Goal: Task Accomplishment & Management: Complete application form

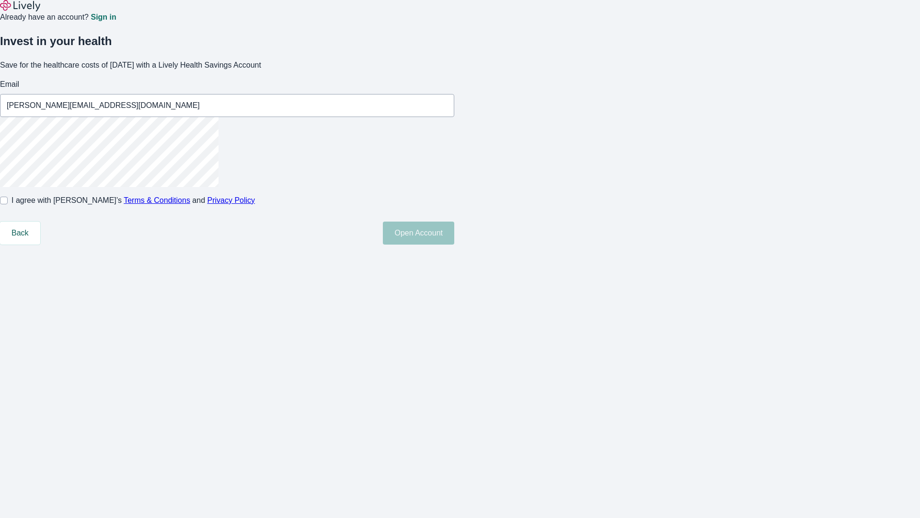
click at [8, 204] on input "I agree with Lively’s Terms & Conditions and Privacy Policy" at bounding box center [4, 200] width 8 height 8
checkbox input "true"
click at [454, 244] on button "Open Account" at bounding box center [418, 232] width 71 height 23
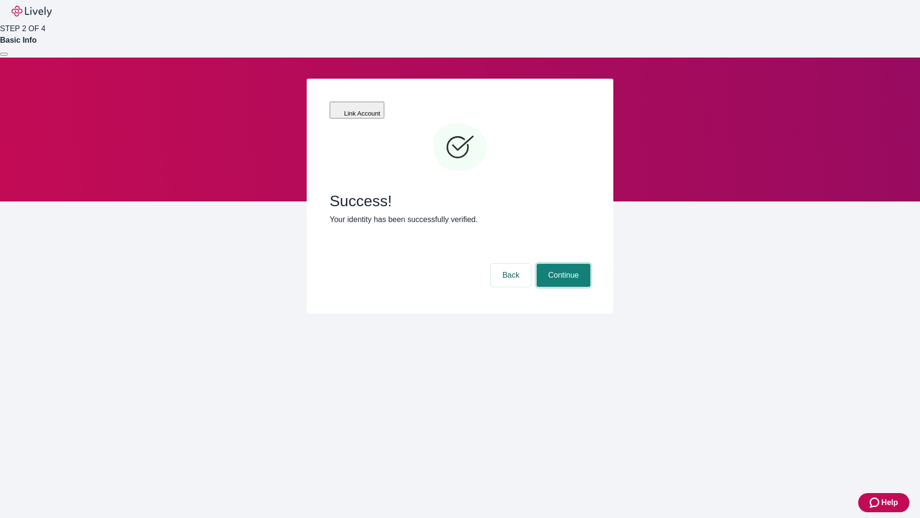
click at [562, 264] on button "Continue" at bounding box center [564, 275] width 54 height 23
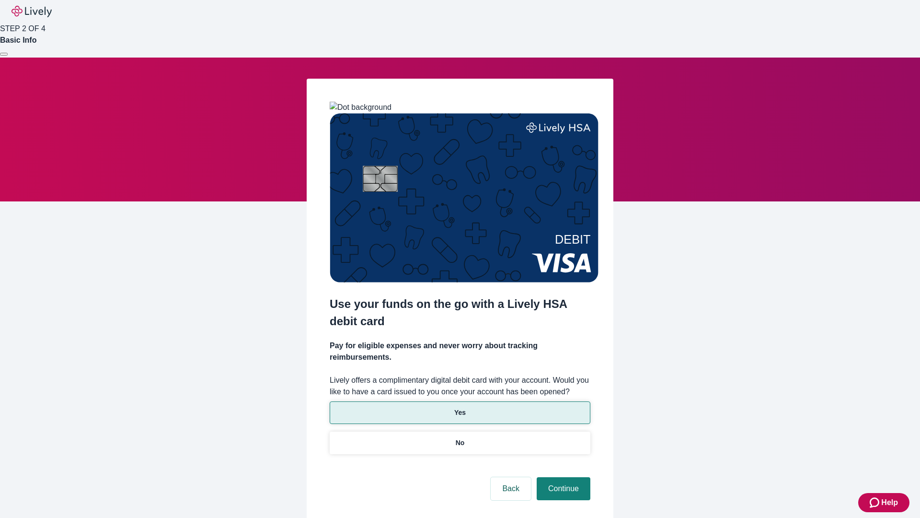
click at [460, 407] on p "Yes" at bounding box center [460, 412] width 12 height 10
click at [562, 477] on button "Continue" at bounding box center [564, 488] width 54 height 23
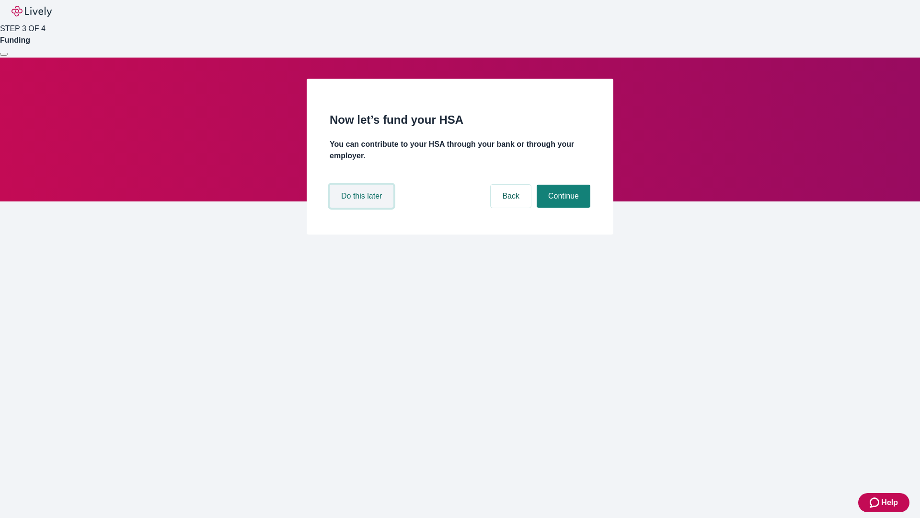
click at [363, 208] on button "Do this later" at bounding box center [362, 196] width 64 height 23
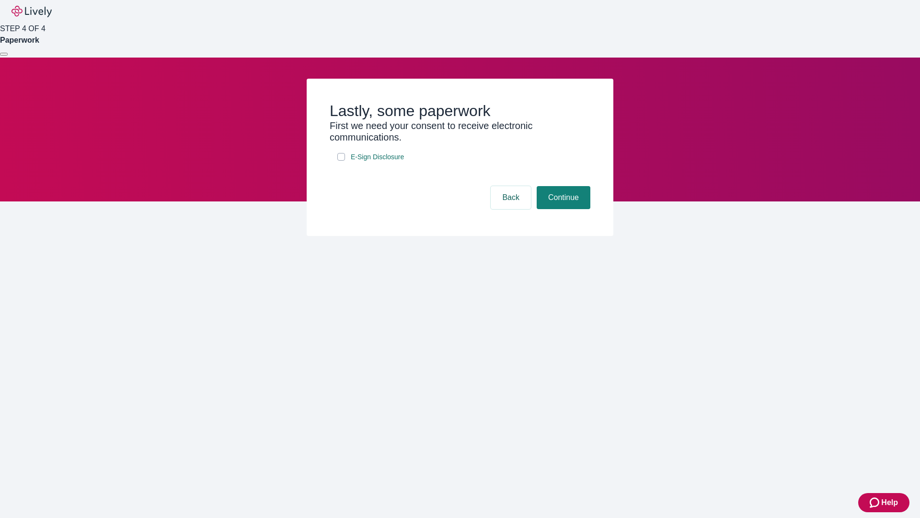
click at [341, 161] on input "E-Sign Disclosure" at bounding box center [341, 157] width 8 height 8
checkbox input "true"
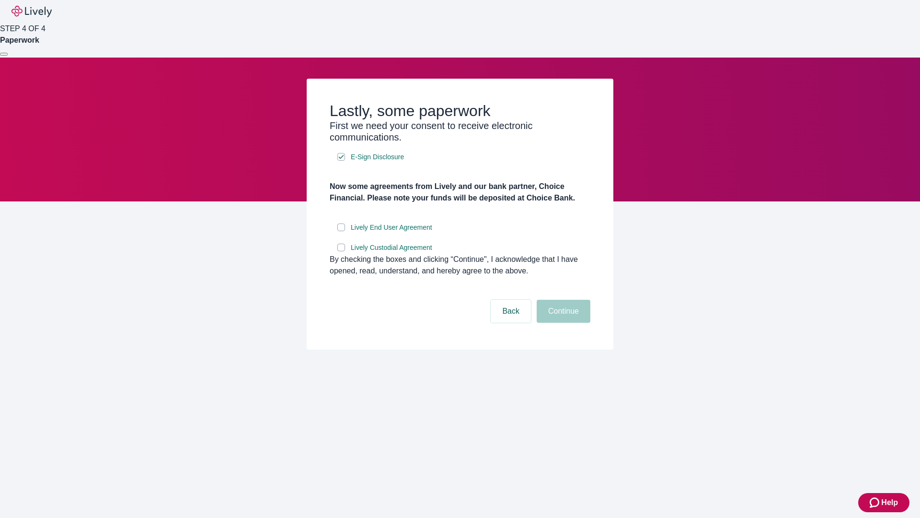
click at [341, 231] on input "Lively End User Agreement" at bounding box center [341, 227] width 8 height 8
checkbox input "true"
click at [341, 251] on input "Lively Custodial Agreement" at bounding box center [341, 247] width 8 height 8
checkbox input "true"
click at [562, 323] on button "Continue" at bounding box center [564, 311] width 54 height 23
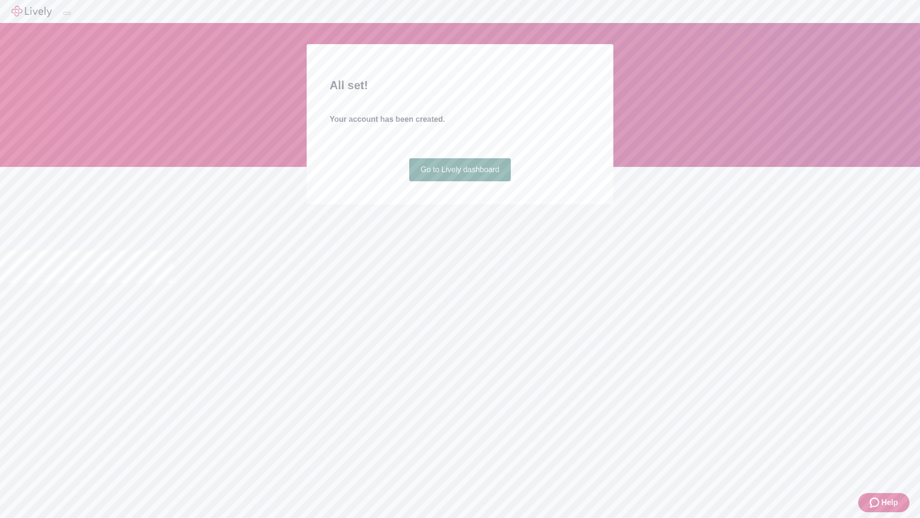
click at [460, 181] on link "Go to Lively dashboard" at bounding box center [460, 169] width 102 height 23
